Goal: Information Seeking & Learning: Learn about a topic

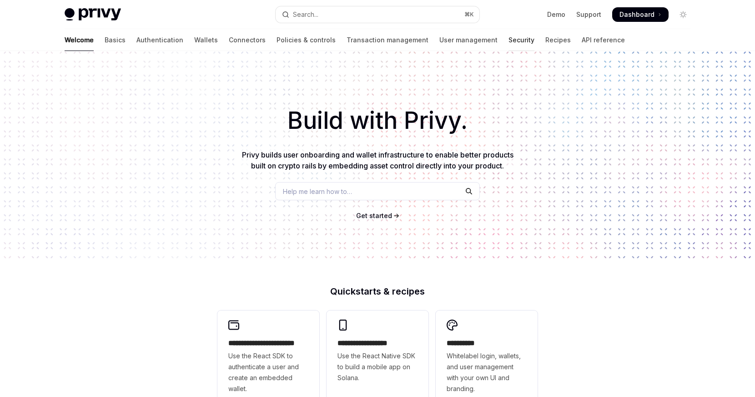
click at [509, 36] on link "Security" at bounding box center [522, 40] width 26 height 22
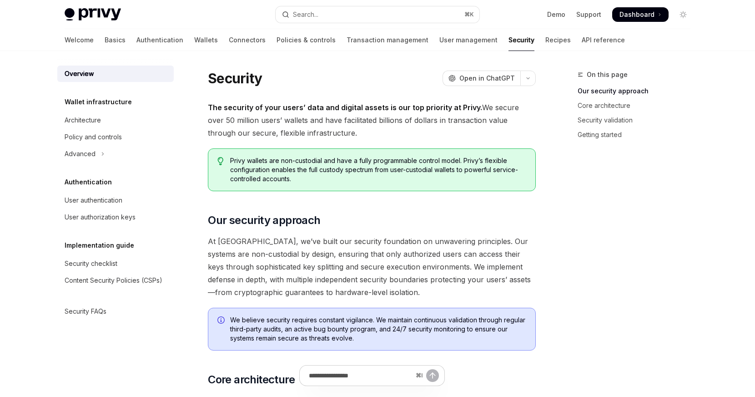
click at [62, 39] on div "Welcome Basics Authentication Wallets Connectors Policies & controls Transactio…" at bounding box center [378, 40] width 670 height 22
click at [194, 37] on link "Wallets" at bounding box center [206, 40] width 24 height 22
type textarea "*"
